Goal: Complete application form

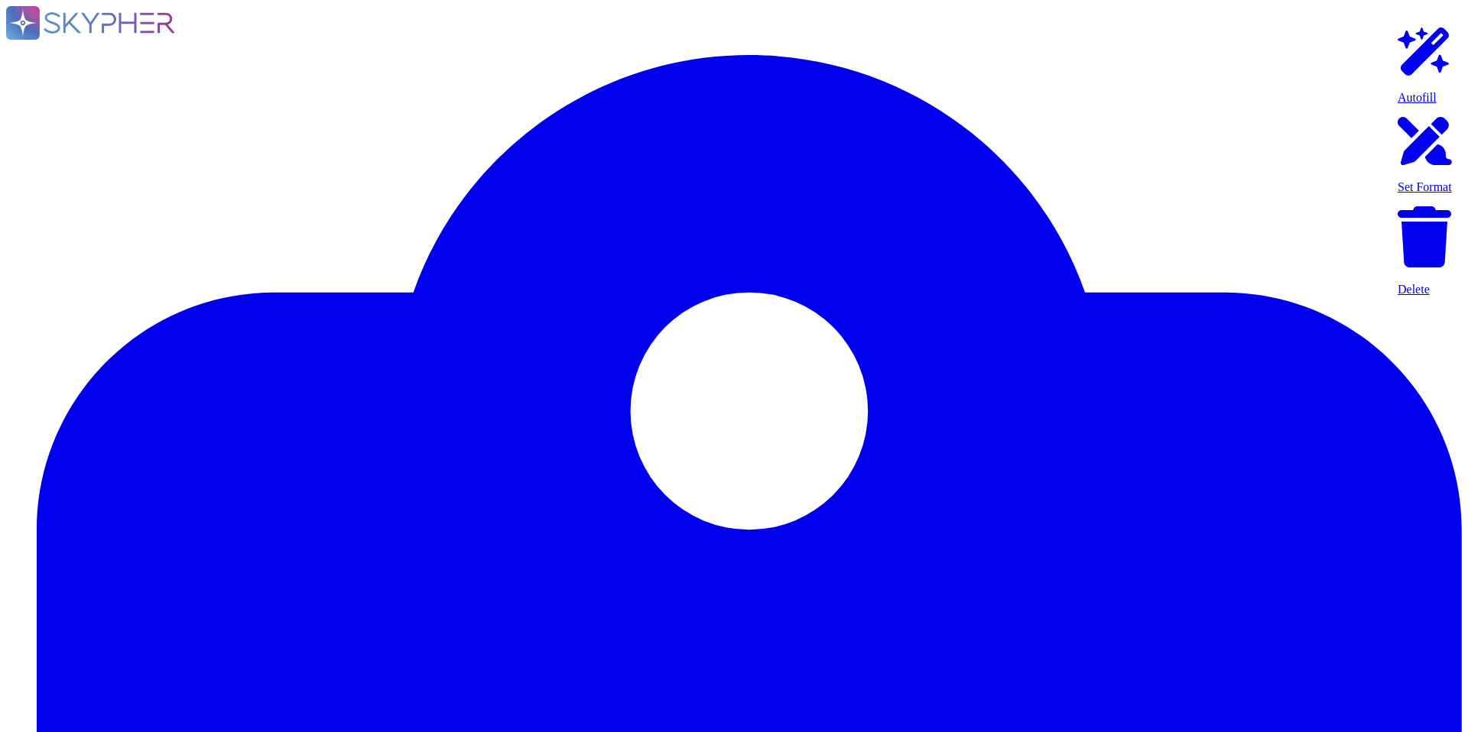
type textarea "Service and generic accounts must adhere to all requirements in sections 3.1.2 …"
type textarea "A systematic approach to managing change is followed where changes are reviewed…"
type textarea "All Adobe data collected, processed, transmitted, stored, or destroyed by or on…"
type textarea "Data retention is defined in the agreements, including all applicable PSLTs (Pr…"
type textarea "Adobe utilizes AES-256 bit encryption at rest and TLS v1.2 or higher for data i…"
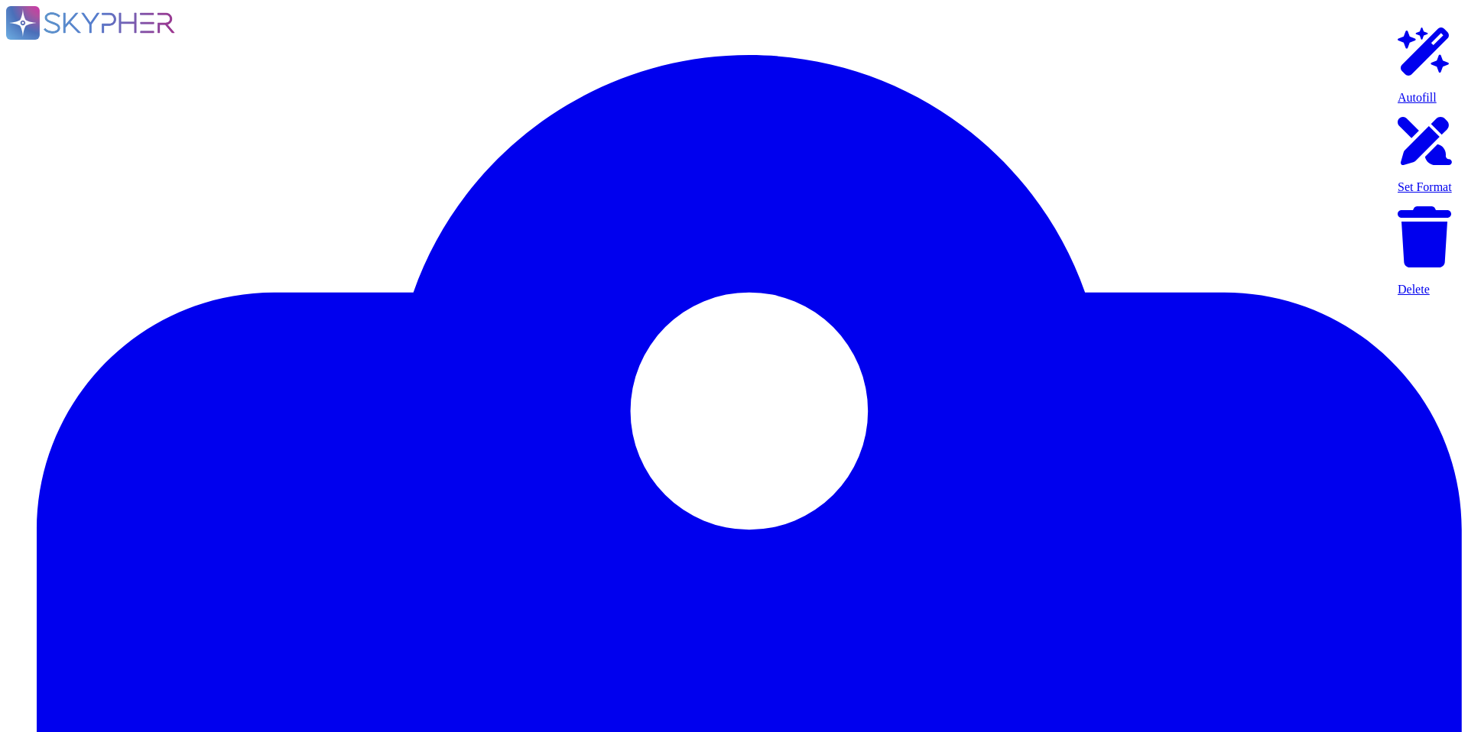
type textarea "Adobe services are expected to comply with the Key Management Standard. Adobe K…"
type textarea "Keys that are used by a service, are bound to a specific service. There are uni…"
type textarea "The encryption keys are managed by Adobe authorized repositories, which may inc…"
type textarea "Access to the cryptographic keystores is limited to authorized personnel."
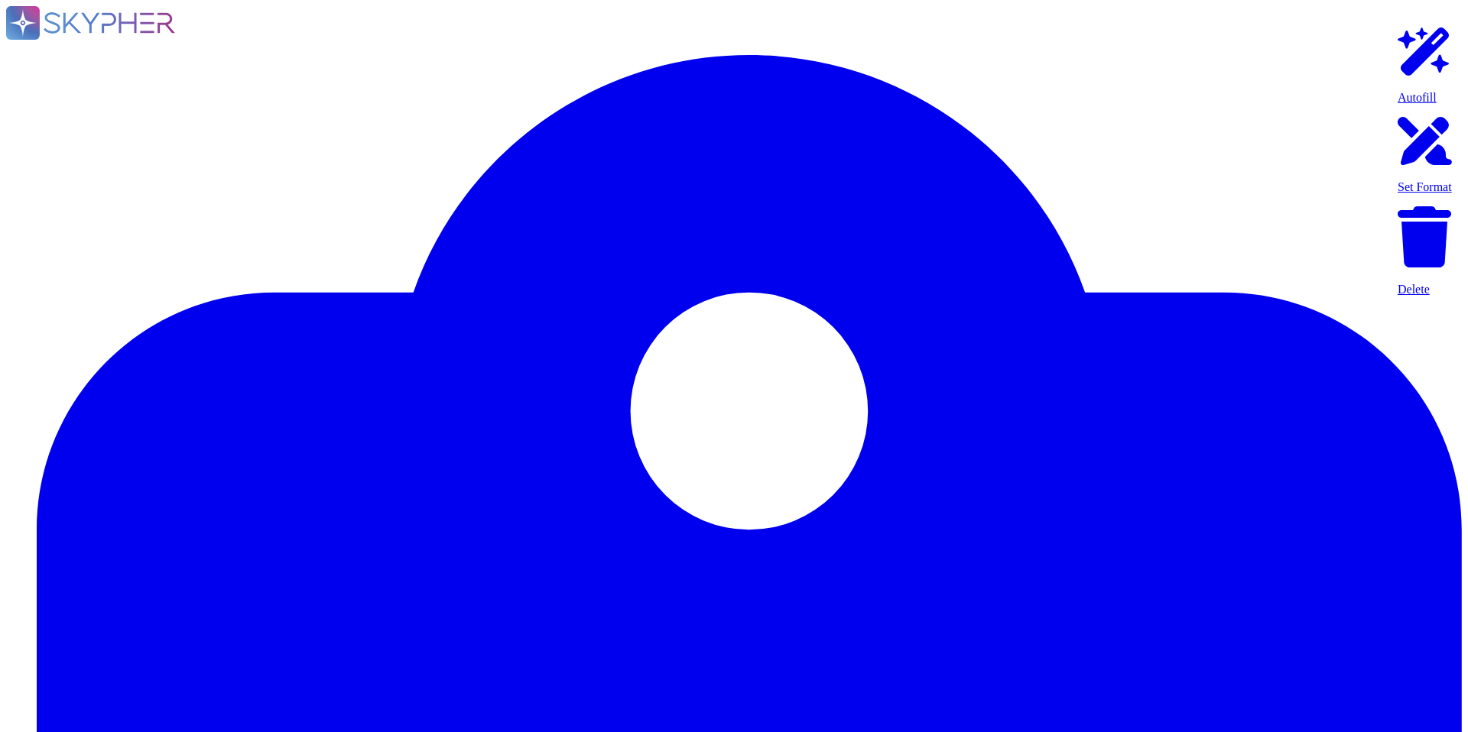
type textarea "Adobe services are expected to comply with the Key Management Standard. Adobe K…"
type textarea "Yes we do all of the above - 2FA, audit trails, IP address filtering, firewalls…"
type textarea "Service and generic accounts must adhere to all requirements in sections 3.1.2 …"
type textarea "Yes we do all of the above - 2FA, audit trails, IP address filtering, firewalls…"
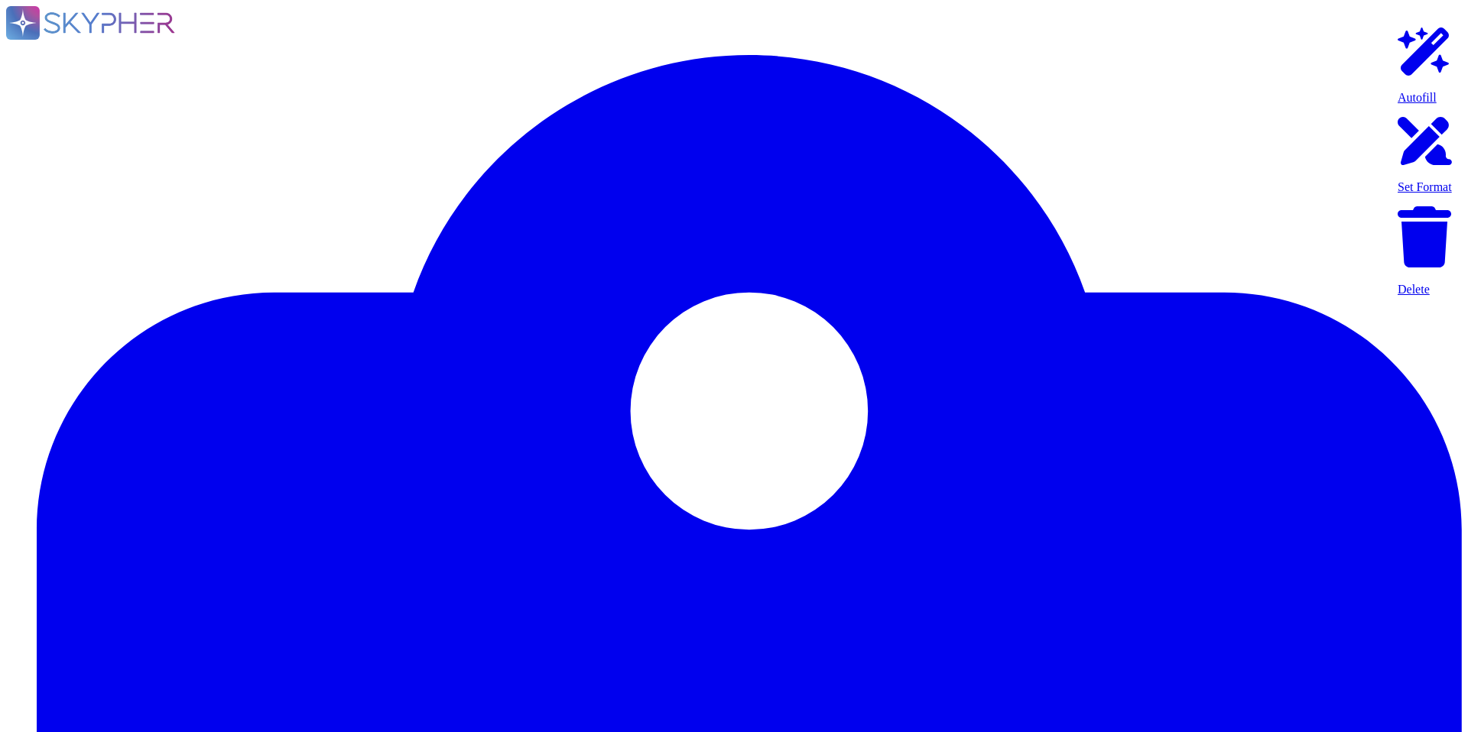
type textarea "Lo ipsumdolo sita CON 19860, Adipi'e Seddoeiusmo Temporin Utlabo etdolore mag a…"
type textarea "Please see: [URL][DOMAIN_NAME] and [URL][DOMAIN_NAME]"
type textarea "Privileged access (administrator level) to information security management syst…"
type textarea "Each API call requires authentication to be established, either through Oauth 2…"
type textarea "SaaS administrators and end users access the application through the same web i…"
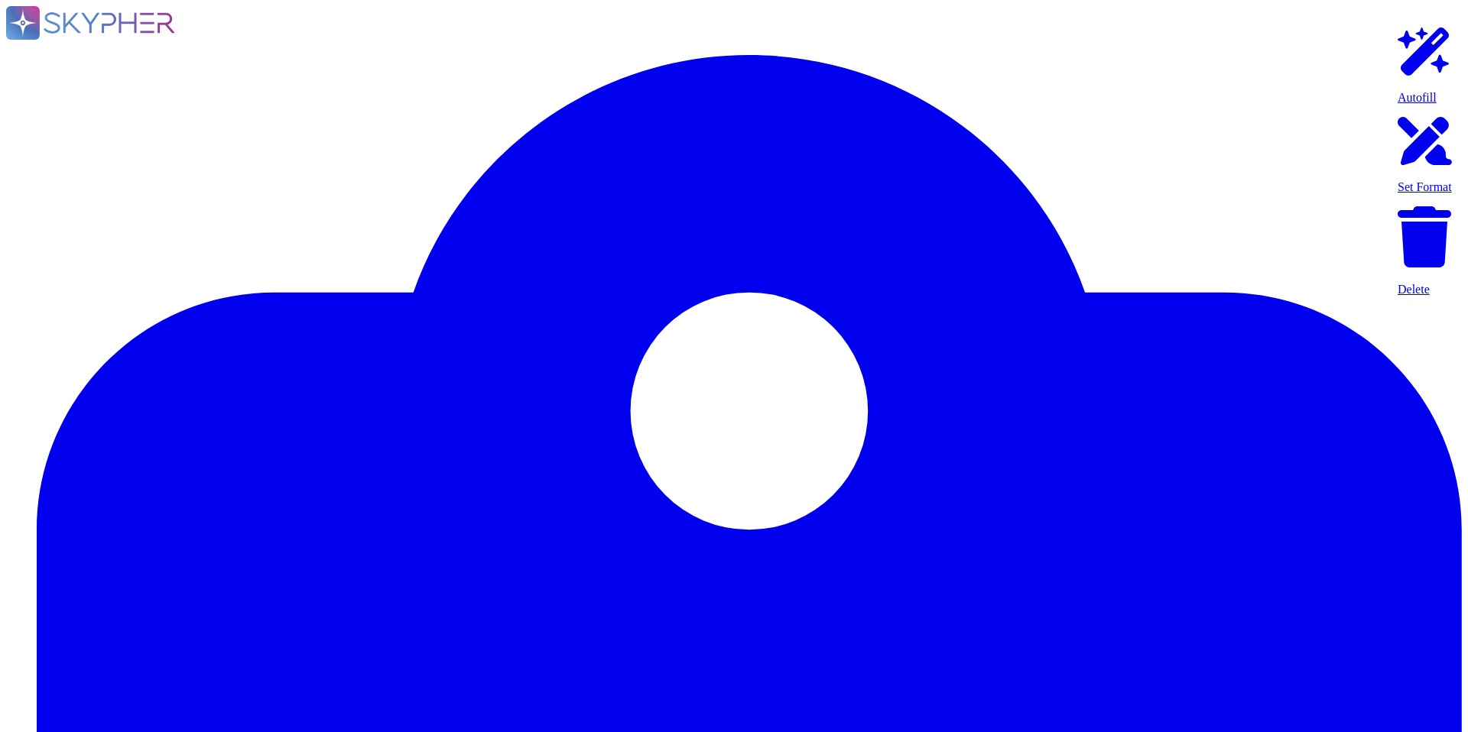
type textarea "Documented policies and procedures exist that cover unauthorized software insta…"
type textarea "Lo ipsumdolo sita CON 19860, Adipi'e Seddoeiusmo Temporin Utlabo etdolore mag a…"
type textarea "SaaS administrators and end users access the application through the same web i…"
type textarea "Multi-factor authentication (“MFA”) is required prior to obtaining access to Ad…"
type textarea "Not Enabled by default. Multi-factor authentication is available for client acc…"
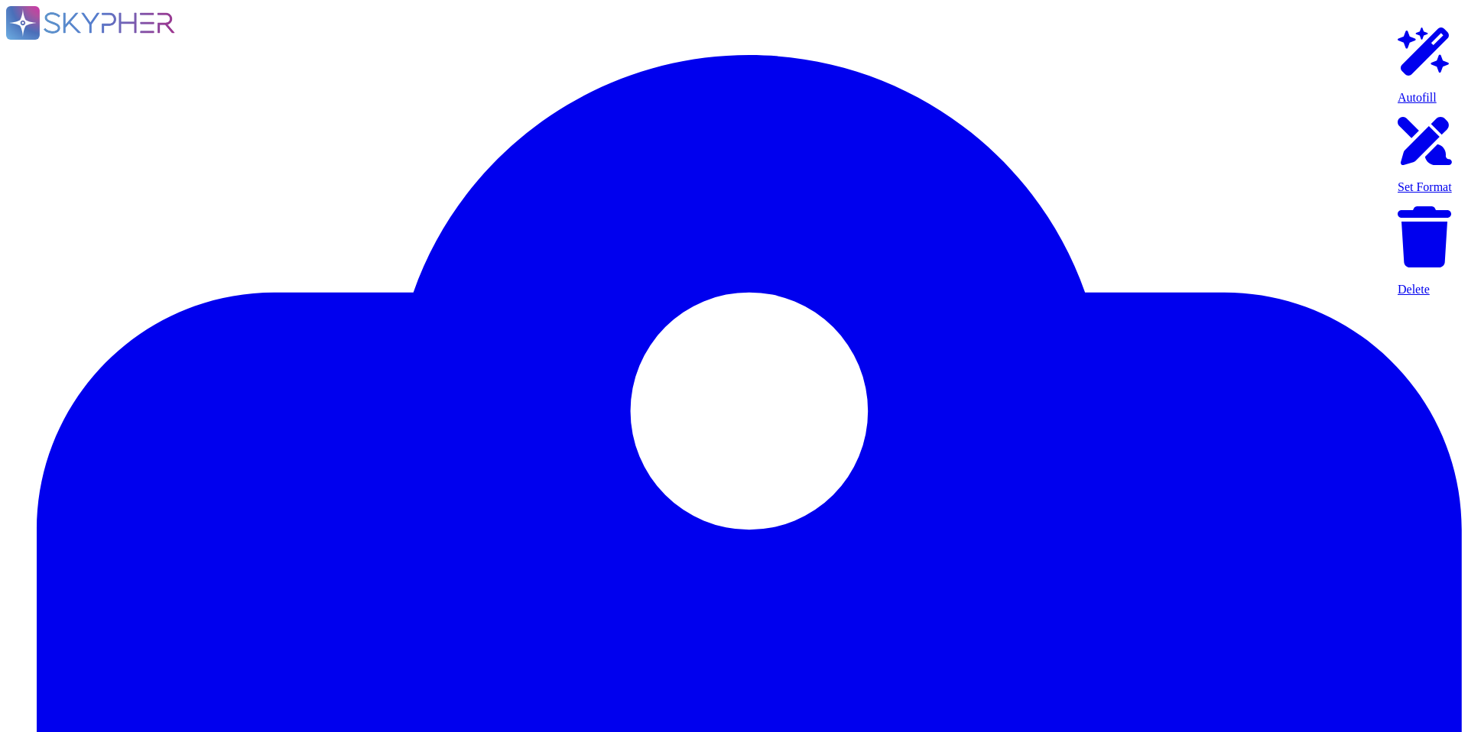
type textarea "Multi-factor authentication (“MFA”) is required prior to obtaining access to Ad…"
type textarea "Privileged access (administrator level) to information security management syst…"
type textarea "Each API call requires authentication to be established, either through Oauth 2…"
type textarea "SaaS administrators and end users access the application through the same web i…"
type textarea "Yes we do all of the above - 2FA, audit trails, IP address filtering, firewalls…"
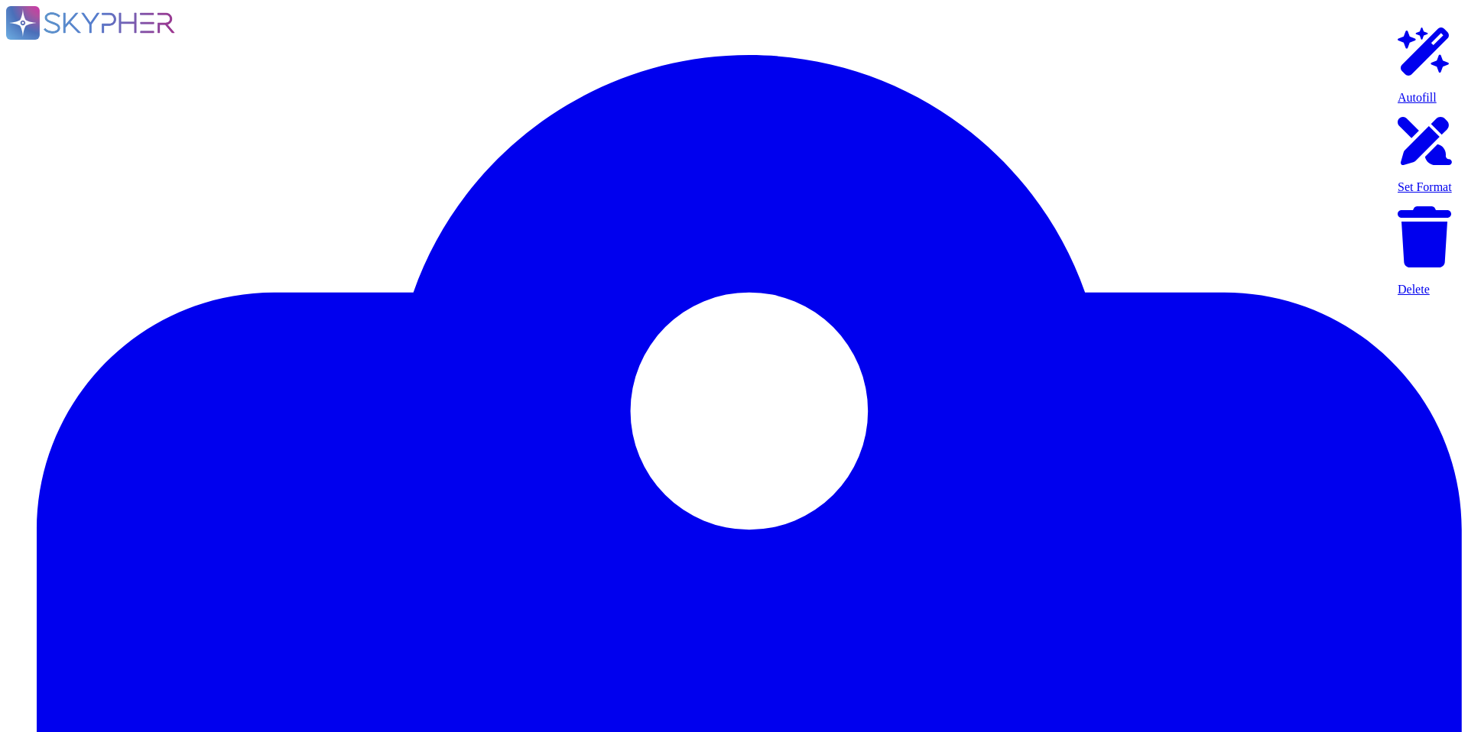
type textarea "Service and generic accounts must adhere to all requirements in sections 3.1.2 …"
type textarea "A systematic approach to managing change is followed where changes are reviewed…"
type textarea "All Adobe data collected, processed, transmitted, stored, or destroyed by or on…"
type textarea "Data retention is defined in the agreements, including all applicable PSLTs (Pr…"
type textarea "Adobe utilizes AES-256 bit encryption at rest and TLS v1.2 or higher for data i…"
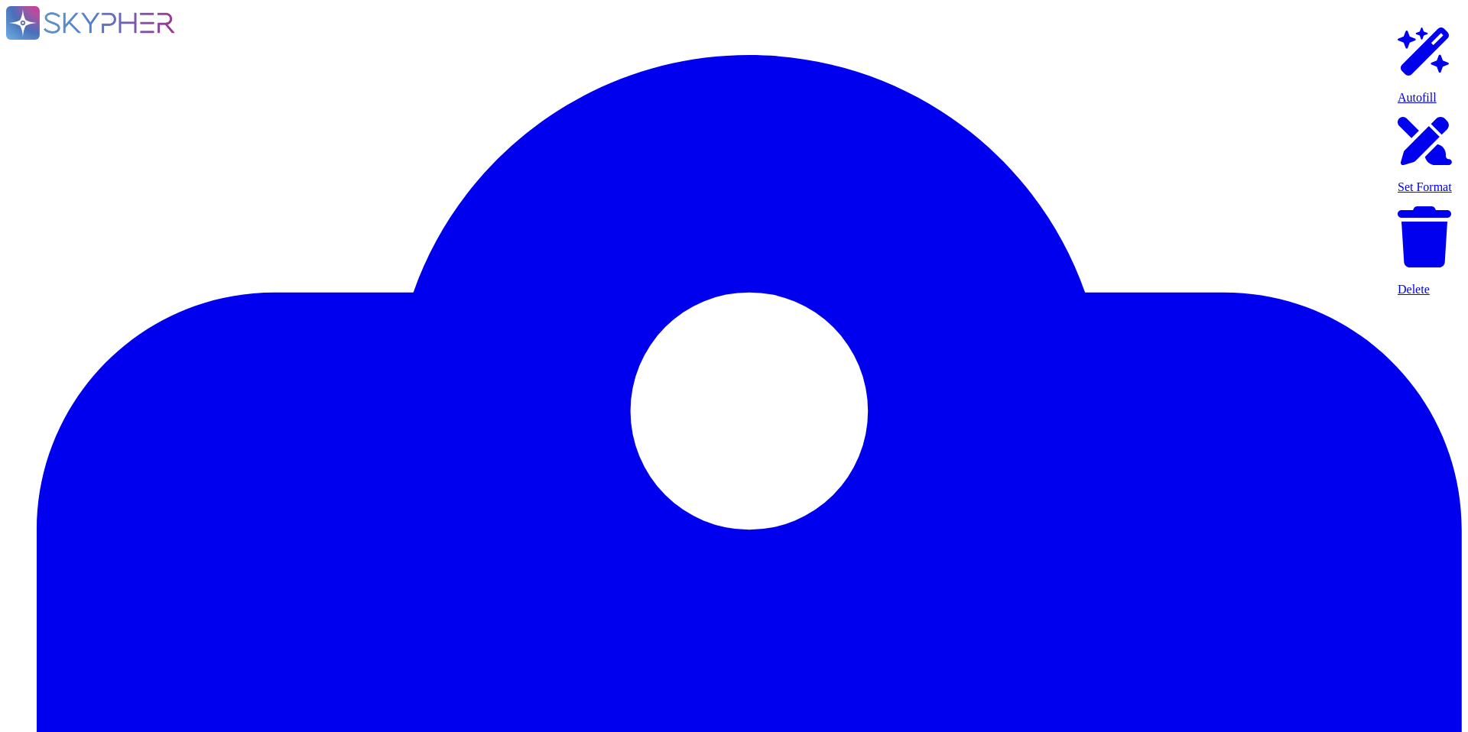
type textarea "Adobe services are expected to comply with the Key Management Standard. Adobe K…"
type textarea "Keys that are used by a service, are bound to a specific service. There are uni…"
type textarea "The encryption keys are managed by Adobe authorized repositories, which may inc…"
type textarea "Access to the cryptographic keystores is limited to authorized personnel."
type textarea "Adobe services are expected to comply with the Key Management Standard. Adobe K…"
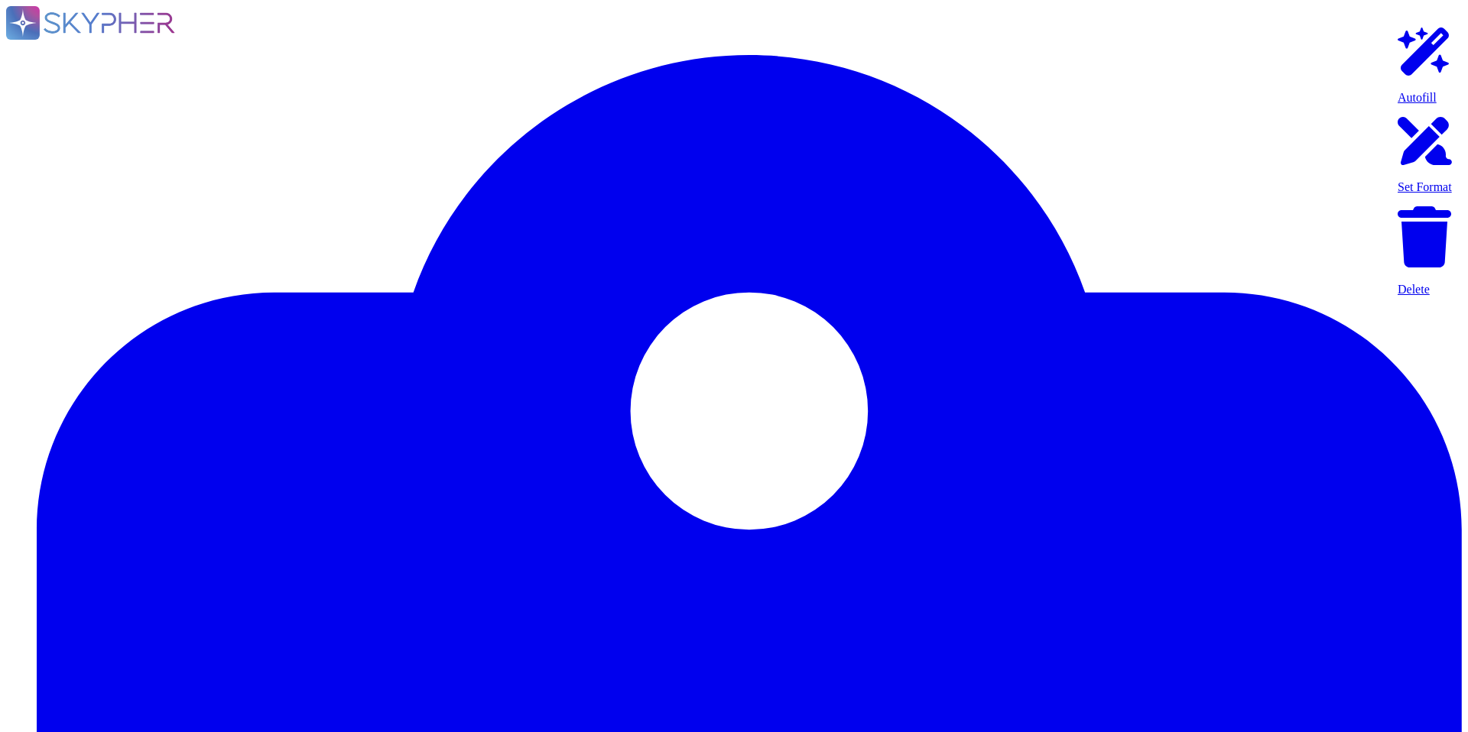
type textarea "These items are logged, where possible by all applications where input is recei…"
type textarea "The log retention schedule is as follows: • Logs must be retained within the SI…"
type textarea "Public Cloud hosting providers store all customer data but do not have logical …"
type textarea "Adobe uses Splunk for its SIEM. For some offerings, customer can retrieve appli…"
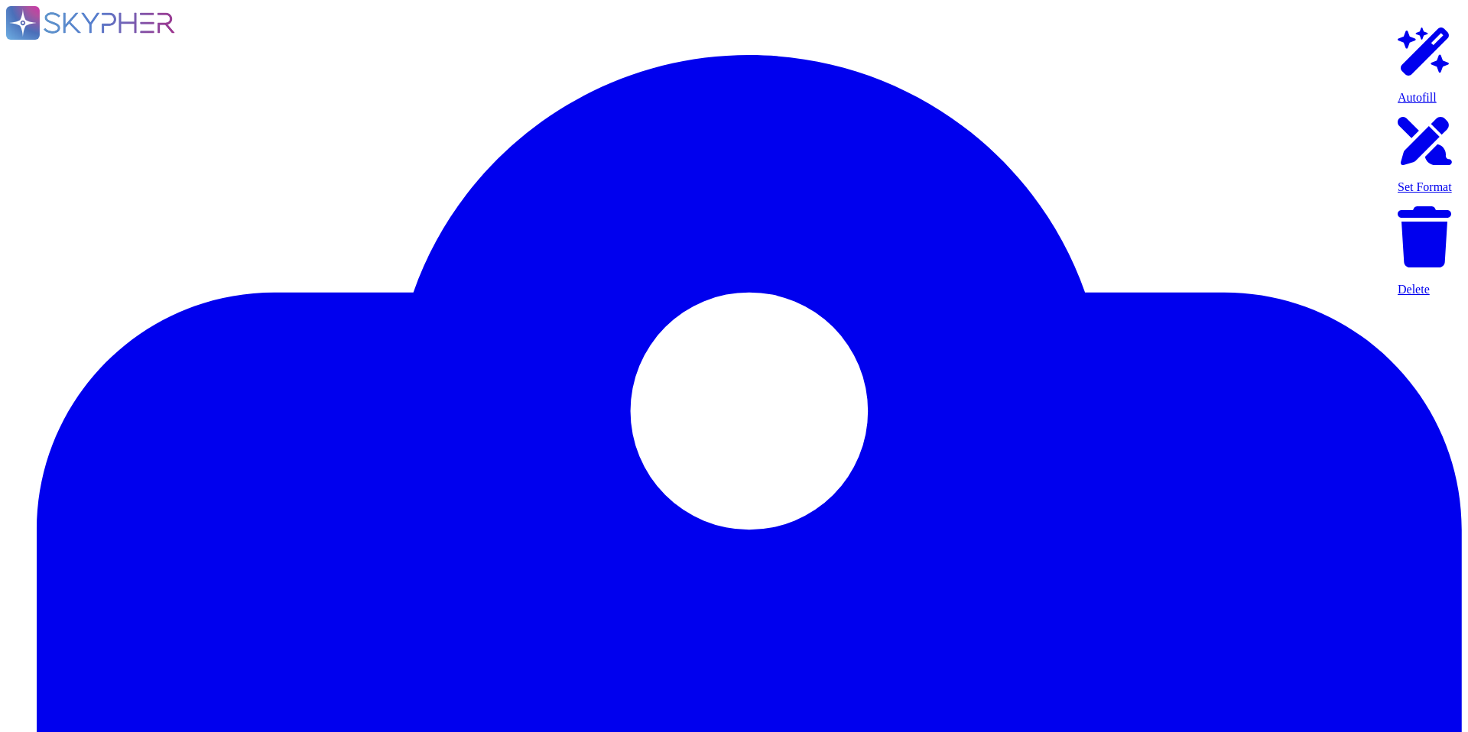
type textarea "Logs are archived within SIEM (Security Incident and Event Management), or log …"
type textarea "All Adobe data collected, processed, transmitted, stored, or destroyed by or on…"
type textarea "Data retention is defined in the agreements, including all applicable PSLTs (Pr…"
type textarea "Adobe utilizes AES-256 bit encryption at rest and TLS v1.2 or higher for data i…"
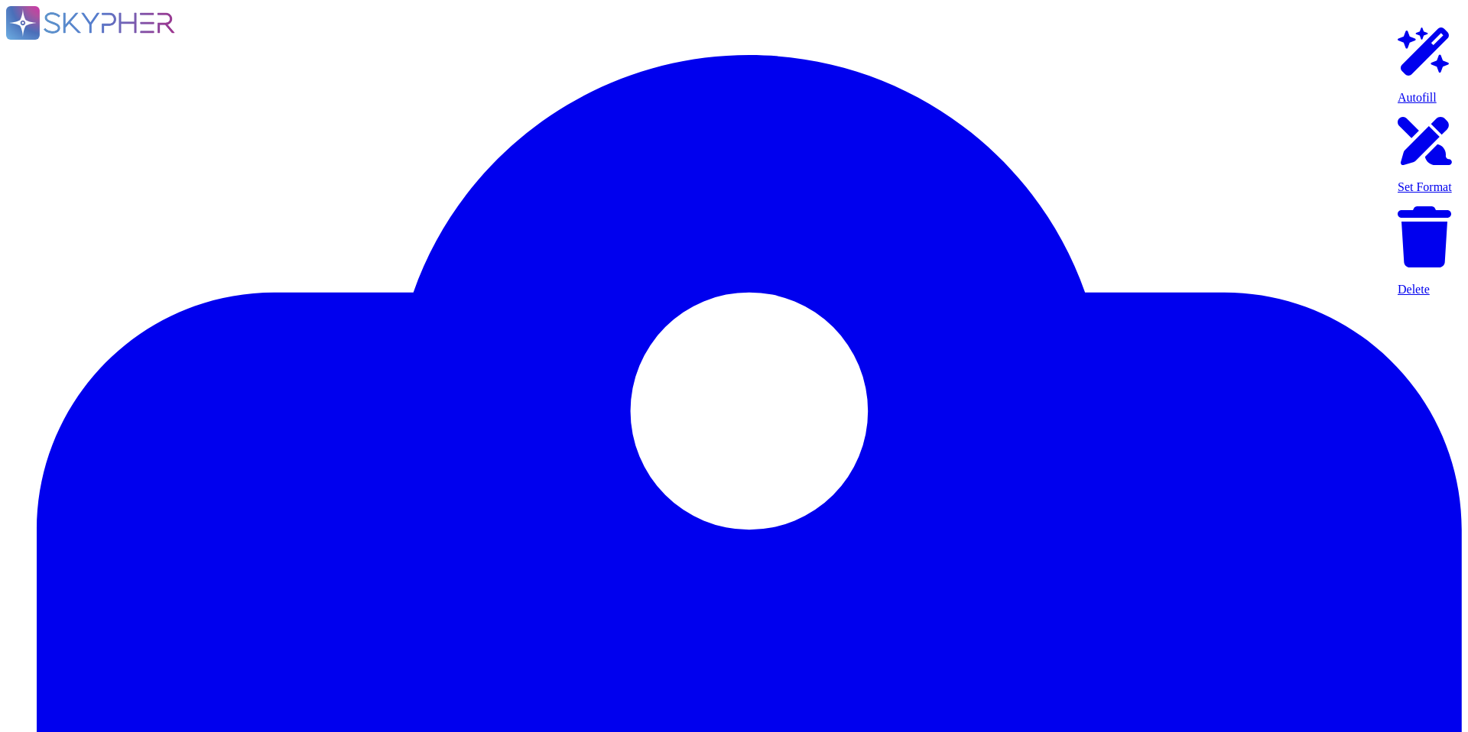
type textarea "Adobe services are expected to comply with the Key Management Standard. Adobe K…"
type textarea "A systematic approach to managing change is followed where changes are reviewed…"
type textarea "Service and generic accounts must adhere to all requirements in sections 3.1.2 …"
type textarea "Yes we do all of the above - 2FA, audit trails, IP address filtering, firewalls…"
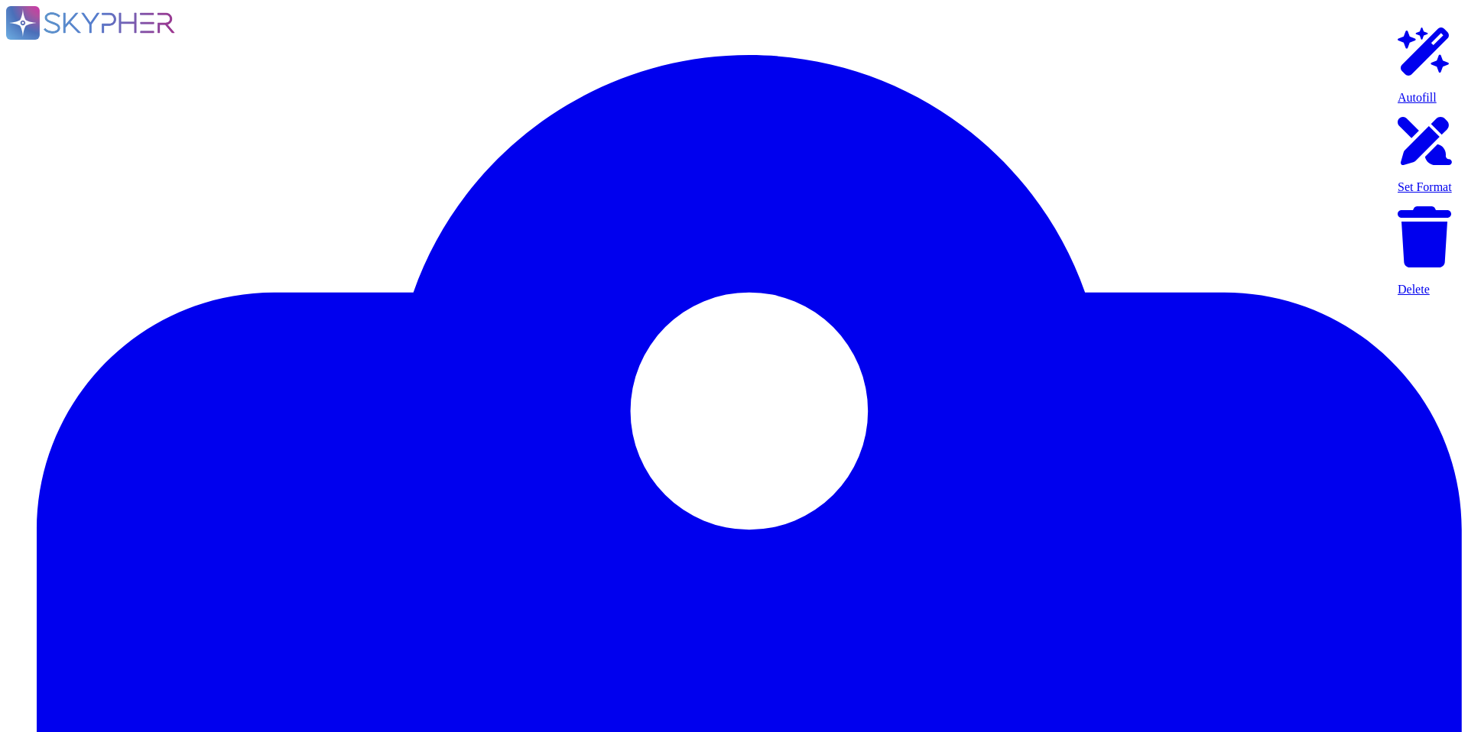
type textarea "Lo ipsumdolo sita CON 19860, Adipi'e Seddoeiusmo Temporin Utlabo etdolore mag a…"
type textarea "Please see: [URL][DOMAIN_NAME] and [URL][DOMAIN_NAME]"
type textarea "Privileged access (administrator level) to information security management syst…"
type textarea "Each API call requires authentication to be established, either through Oauth 2…"
type textarea "SaaS administrators and end users access the application through the same web i…"
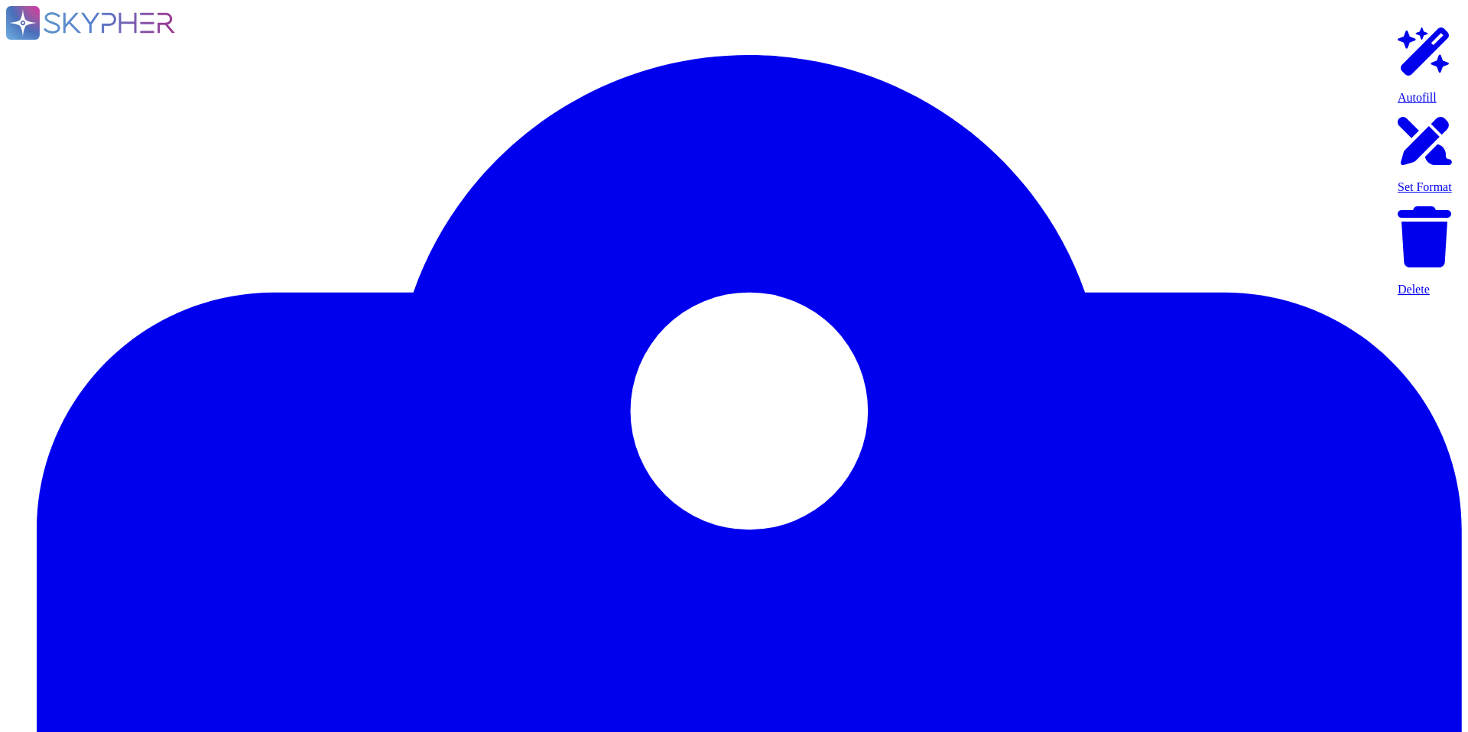
type textarea "Lo ipsumdolo sita CON 19860, Adipi'e Seddoeiusmo Temporin Utlabo etdolore mag a…"
type textarea "SaaS administrators and end users access the application through the same web i…"
type textarea "Yes we do all of the above - 2FA, audit trails, IP address filtering, firewalls…"
type textarea "Multi-factor authentication (“MFA”) is required prior to obtaining access to Ad…"
type textarea "Documented policies and procedures exist that cover unauthorized software insta…"
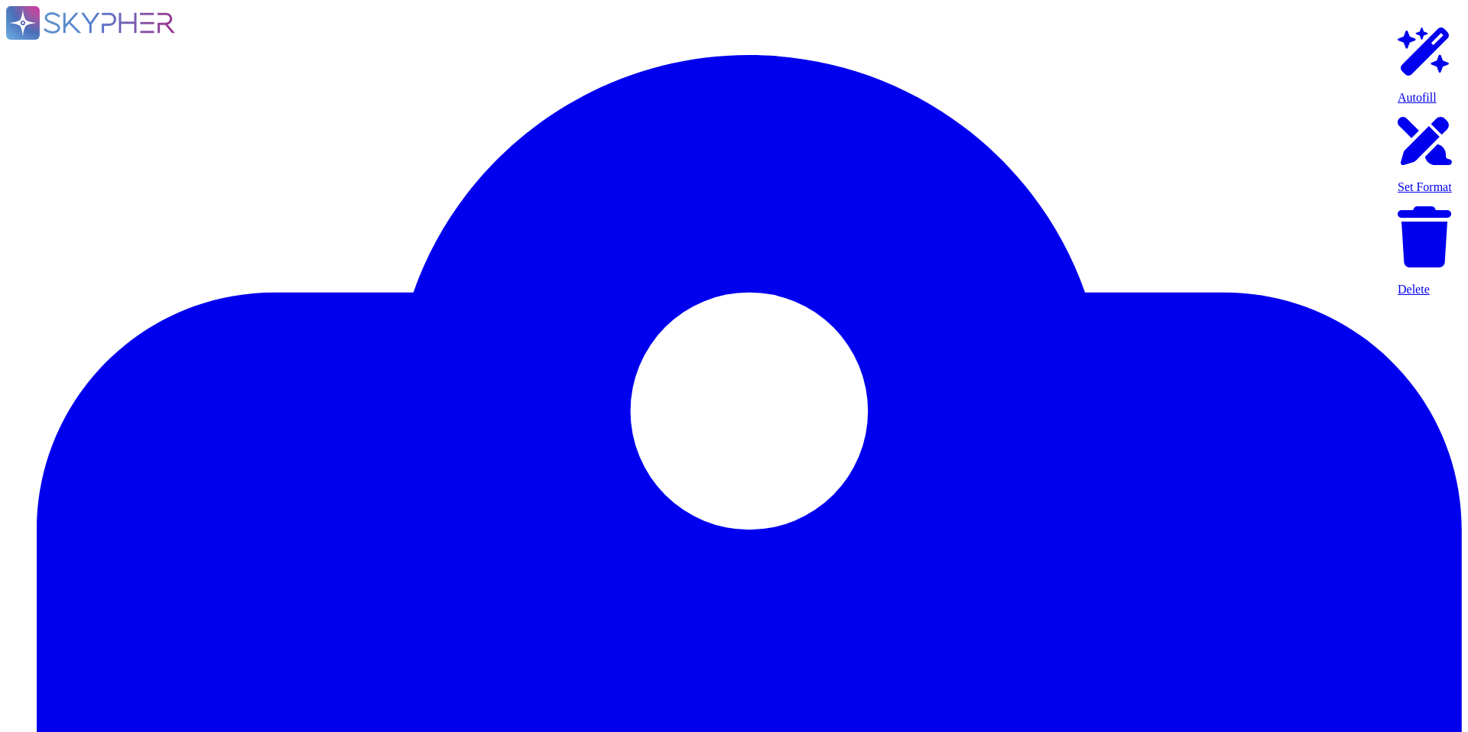
type textarea "Amazon Web Services uses strong tenant isolation security and control capabilit…"
type textarea "Please see: [URL][DOMAIN_NAME]"
type textarea "Adobe's products and services' architecture diagrams are reviewed and updated, …"
type textarea "Multi-factor authentication (“MFA”) is required prior to obtaining access to Ad…"
type textarea "Not Enabled by default. Multi-factor authentication is available for client acc…"
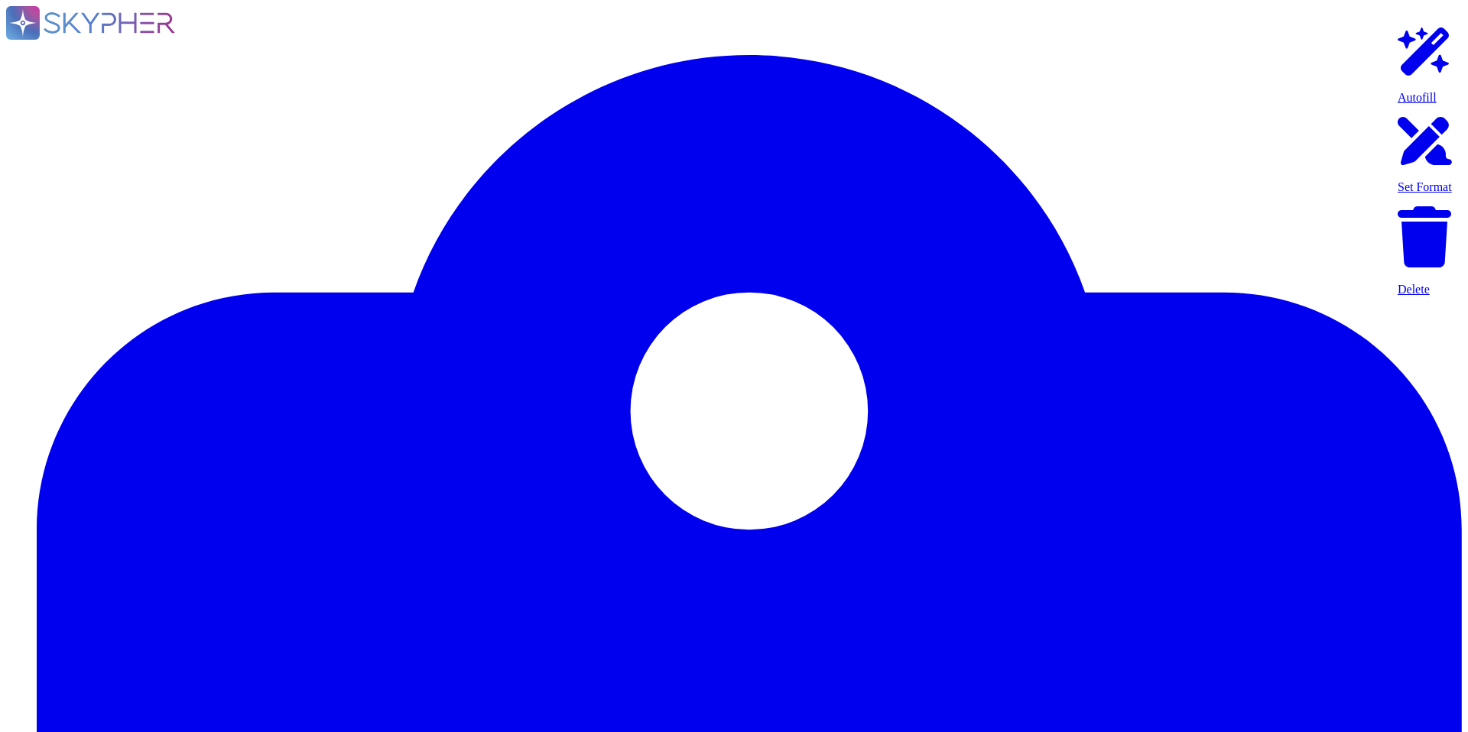
scroll to position [0, 0]
